Goal: Information Seeking & Learning: Compare options

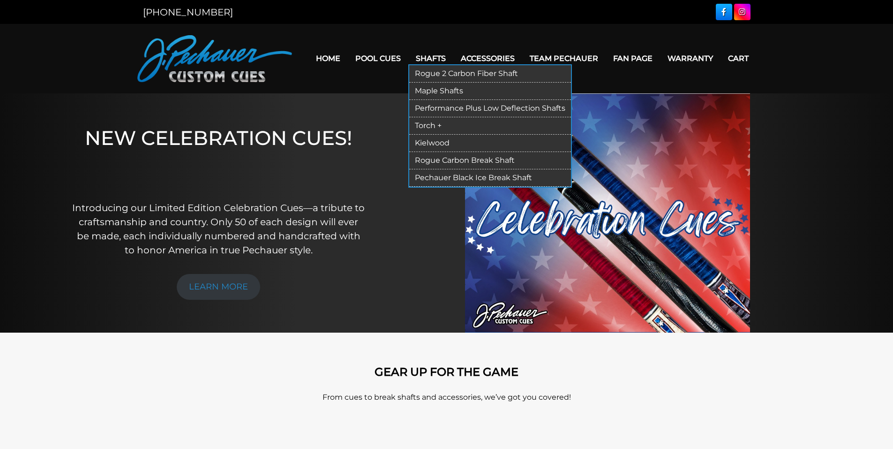
click at [419, 61] on link "Shafts" at bounding box center [430, 58] width 45 height 24
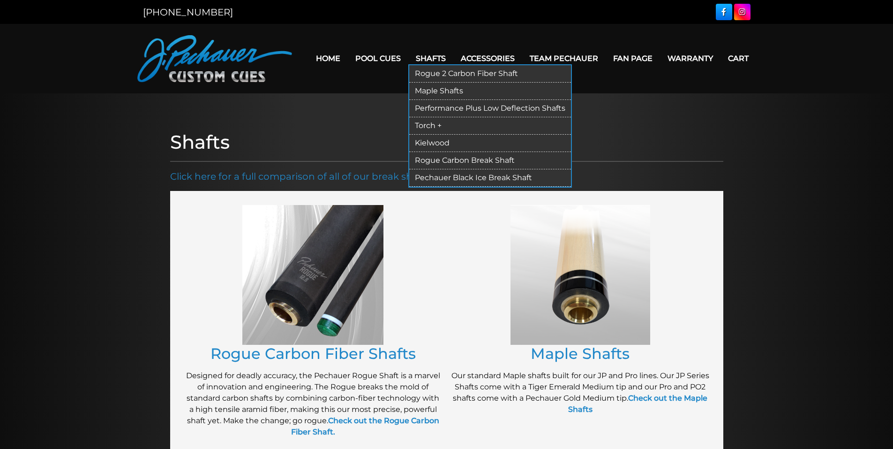
click at [441, 73] on link "Rogue 2 Carbon Fiber Shaft" at bounding box center [490, 73] width 162 height 17
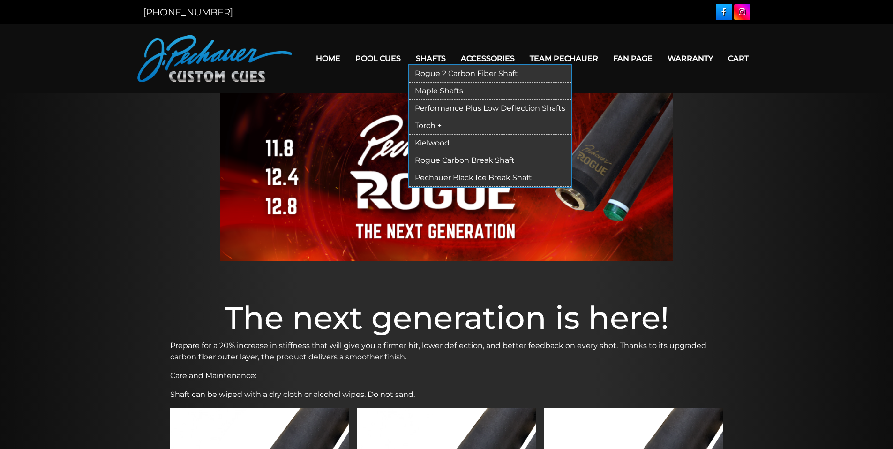
click at [432, 143] on link "Kielwood" at bounding box center [490, 143] width 162 height 17
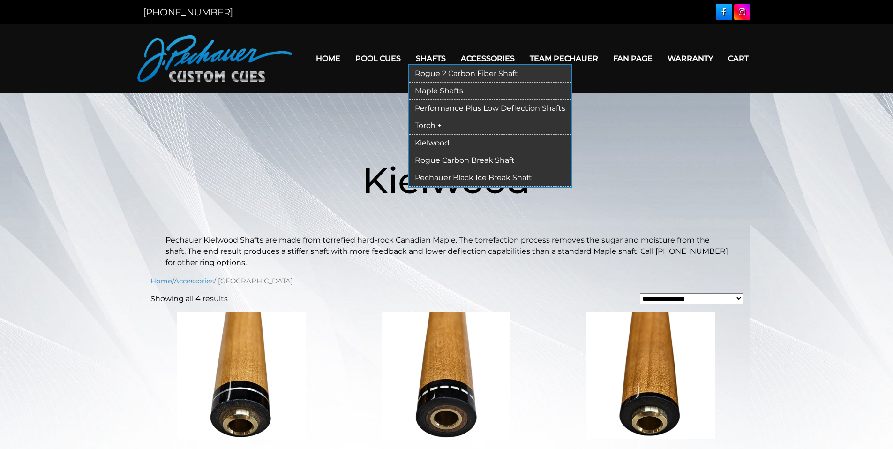
click at [430, 74] on link "Rogue 2 Carbon Fiber Shaft" at bounding box center [490, 73] width 162 height 17
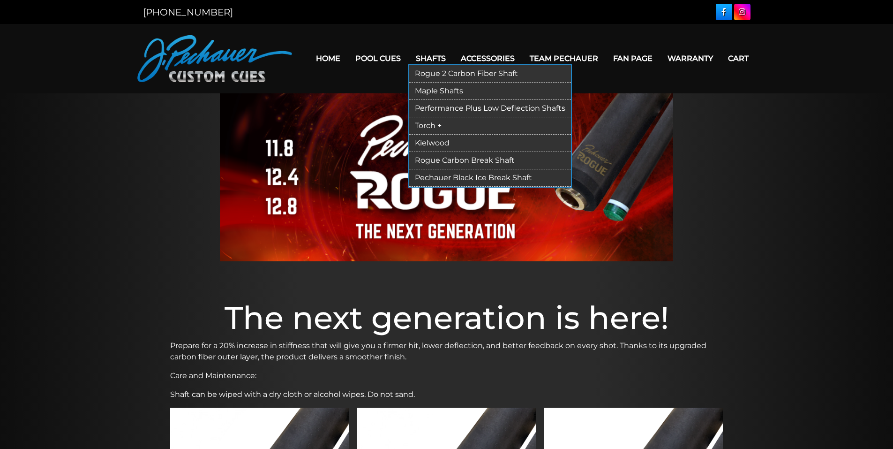
click at [428, 125] on link "Torch +" at bounding box center [490, 125] width 162 height 17
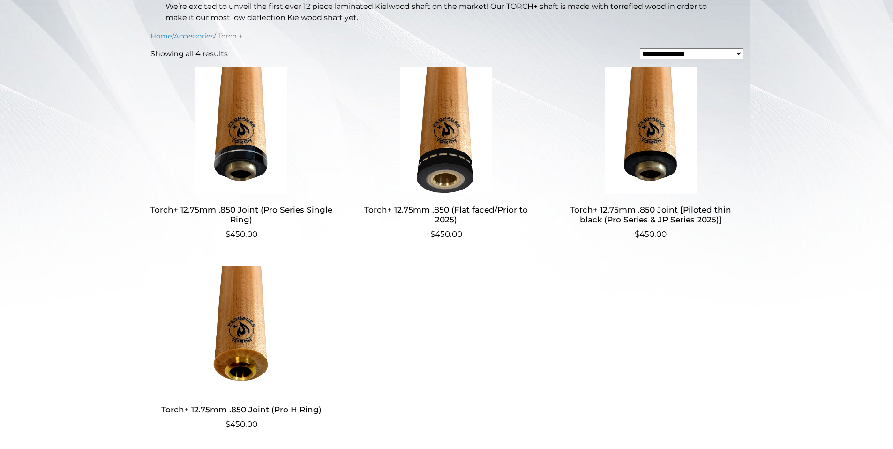
scroll to position [234, 0]
